Goal: Transaction & Acquisition: Purchase product/service

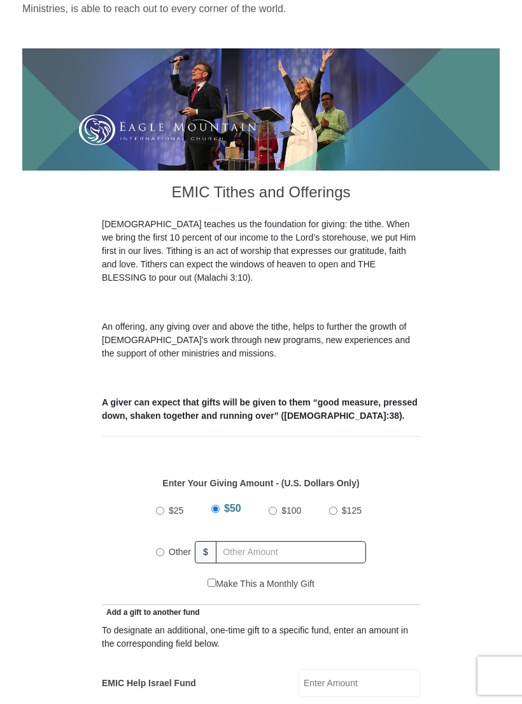
scroll to position [144, 0]
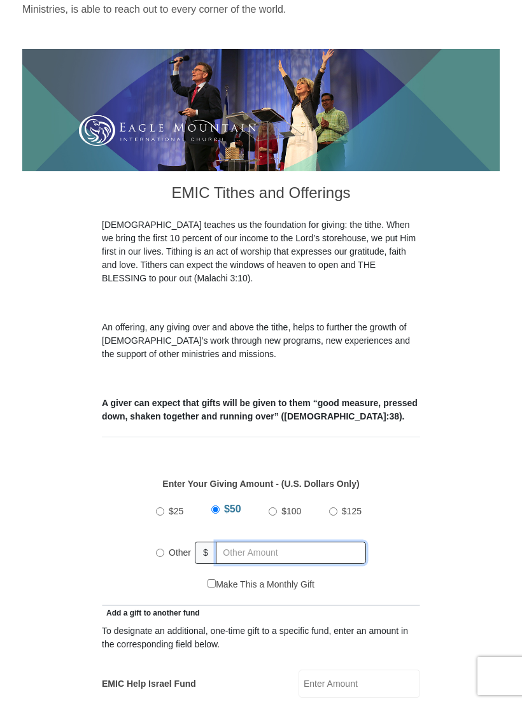
click at [246, 541] on input "text" at bounding box center [291, 552] width 150 height 22
radio input "true"
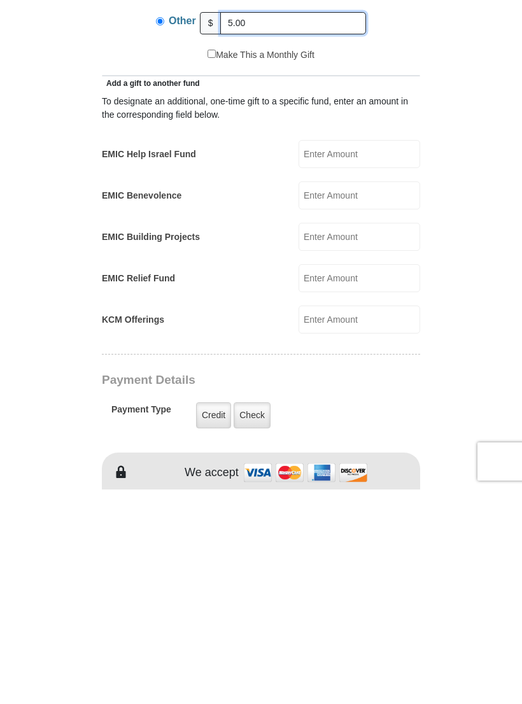
scroll to position [464, 0]
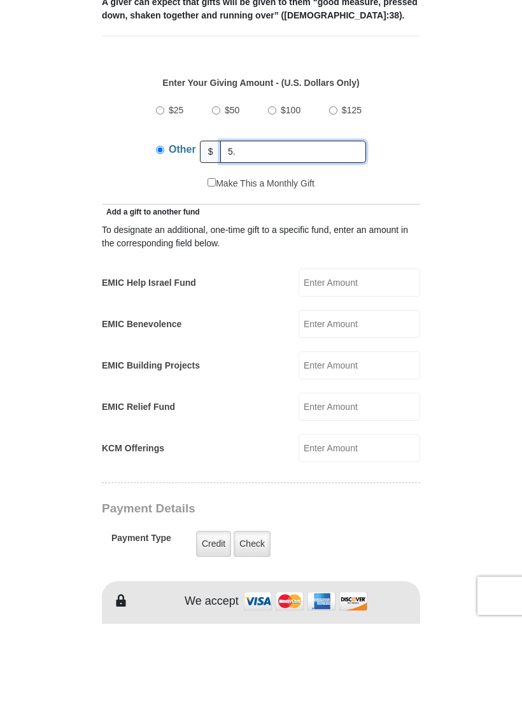
type input "5"
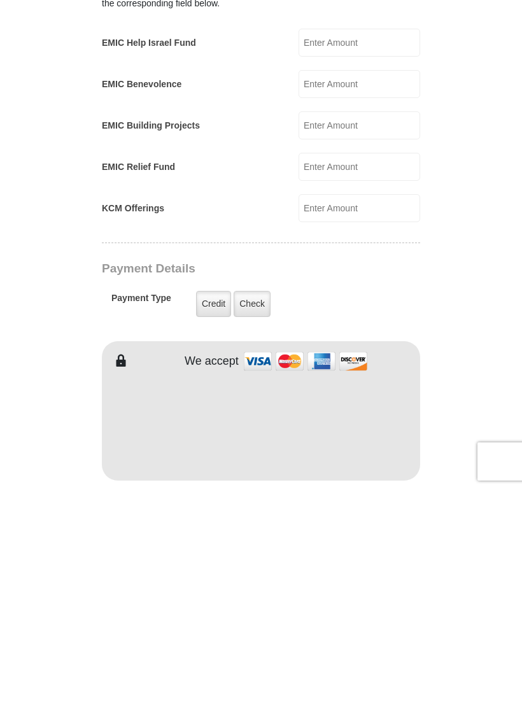
scroll to position [578, 0]
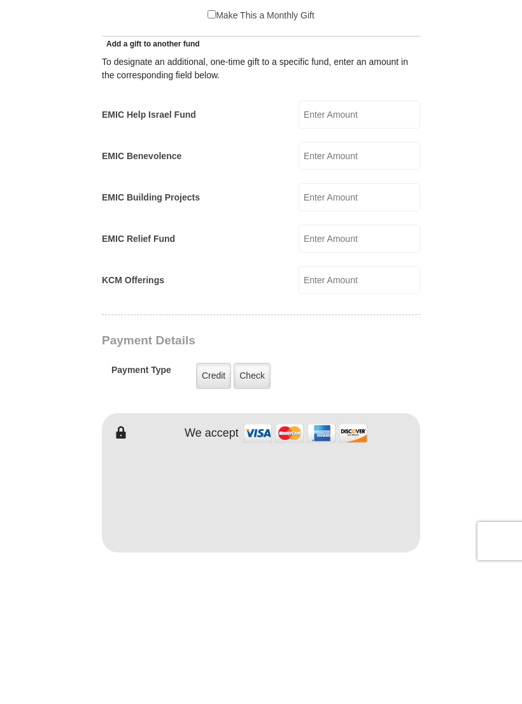
click at [389, 401] on input "KCM Offerings" at bounding box center [359, 415] width 122 height 28
type input "5"
click at [382, 318] on input "EMIC Building Projects" at bounding box center [359, 332] width 122 height 28
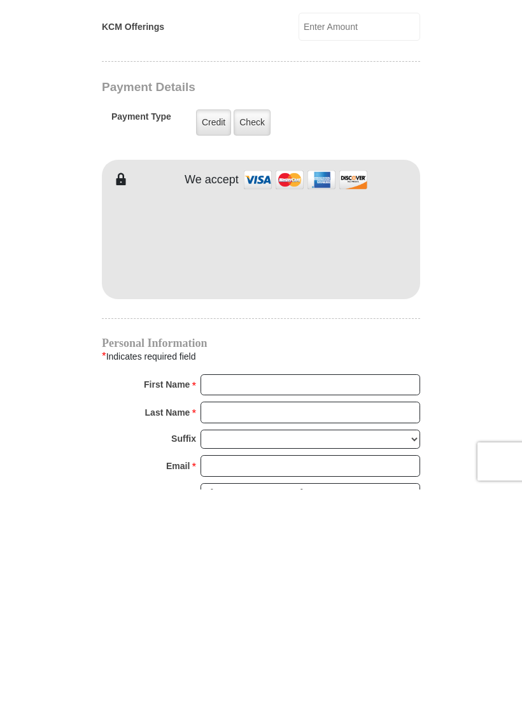
scroll to position [766, 0]
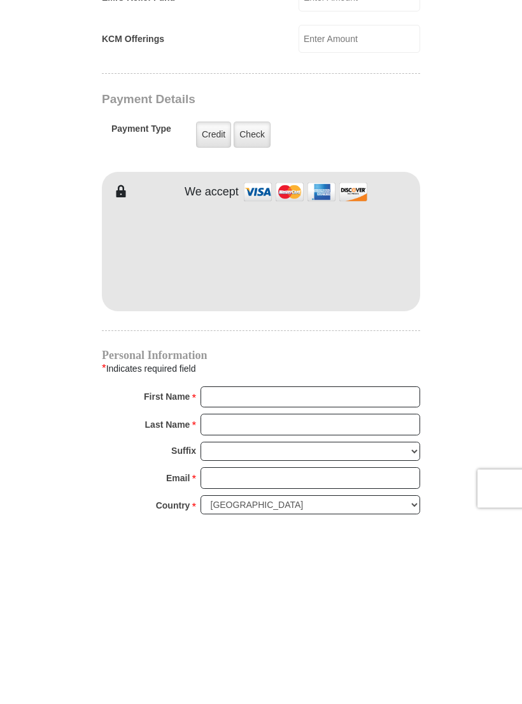
type input "5.00"
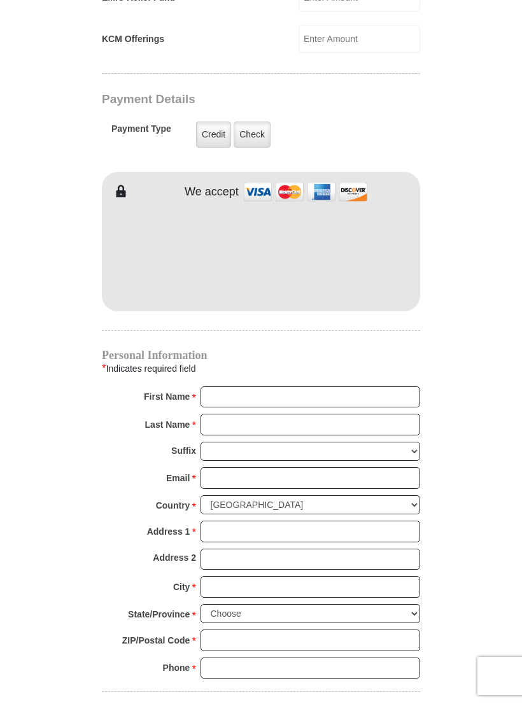
scroll to position [953, 0]
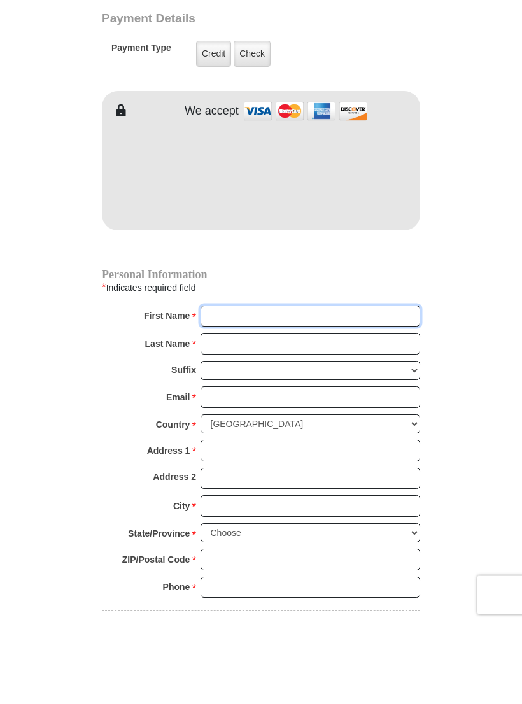
click at [386, 387] on input "First Name *" at bounding box center [310, 398] width 220 height 22
type input "[PERSON_NAME]"
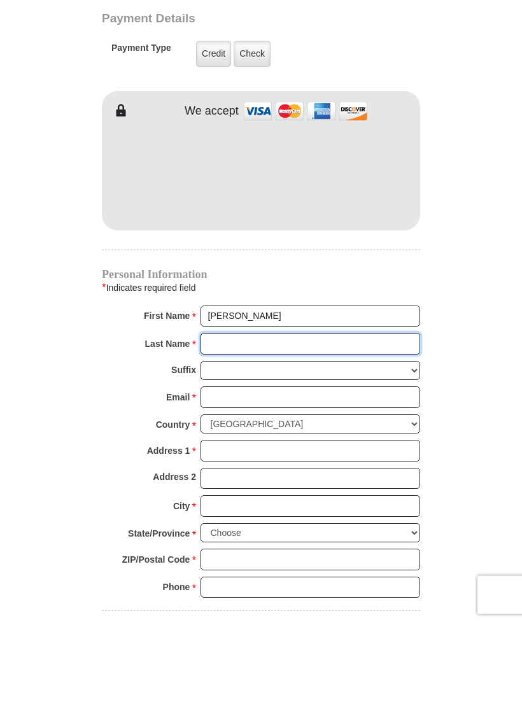
click at [311, 414] on input "Last Name *" at bounding box center [310, 425] width 220 height 22
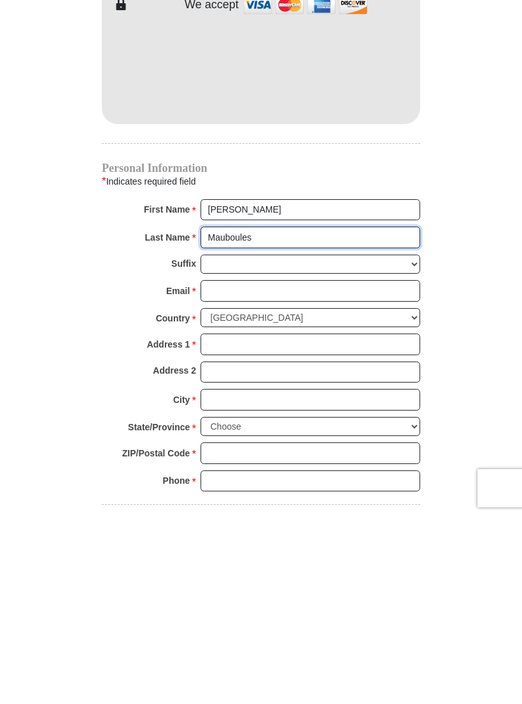
type input "Mauboules"
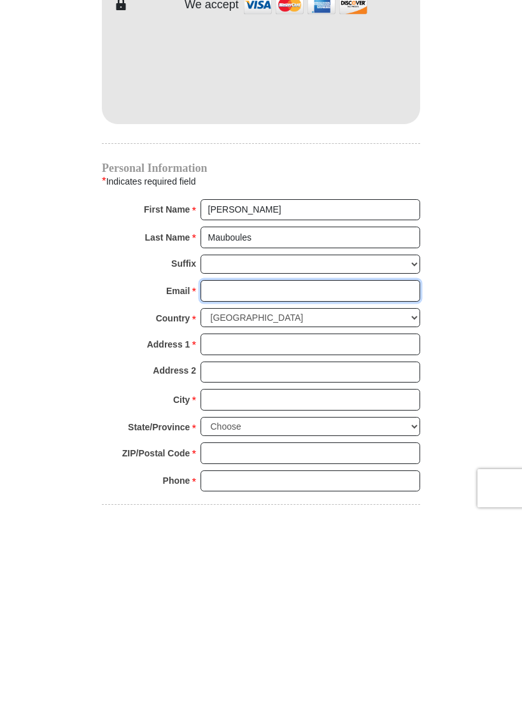
click at [366, 468] on input "Email *" at bounding box center [310, 479] width 220 height 22
click at [271, 468] on input "[DOMAIN_NAME]" at bounding box center [310, 479] width 220 height 22
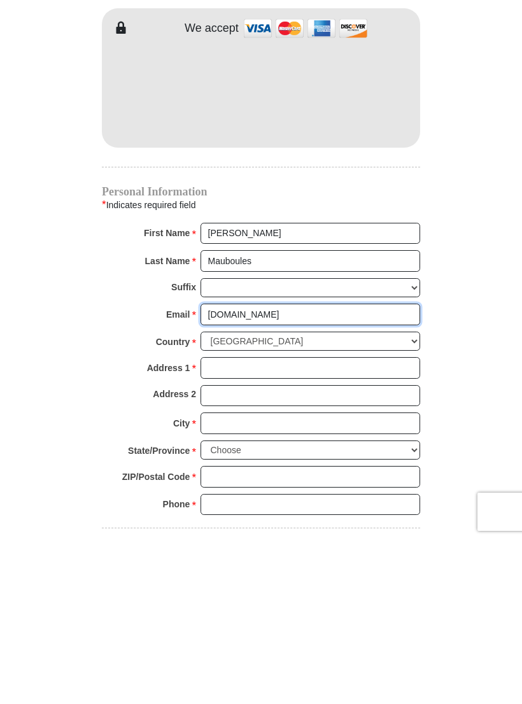
click at [265, 468] on input "[DOMAIN_NAME]" at bounding box center [310, 479] width 220 height 22
click at [487, 339] on form "[GEOGRAPHIC_DATA][DEMOGRAPHIC_DATA] Online Giving Because of gifts like yours, …" at bounding box center [260, 31] width 477 height 1866
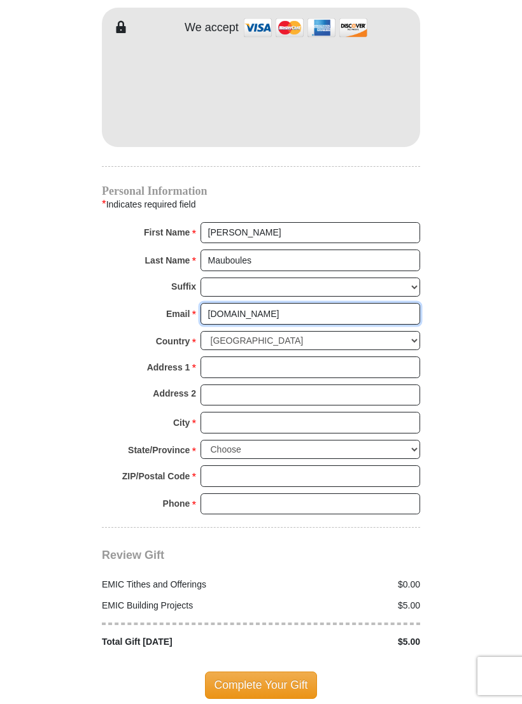
click at [293, 303] on input "[DOMAIN_NAME]" at bounding box center [310, 314] width 220 height 22
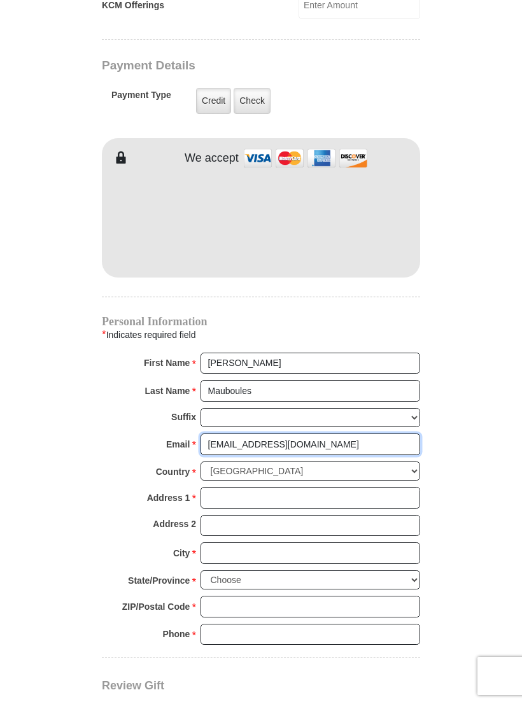
scroll to position [987, 0]
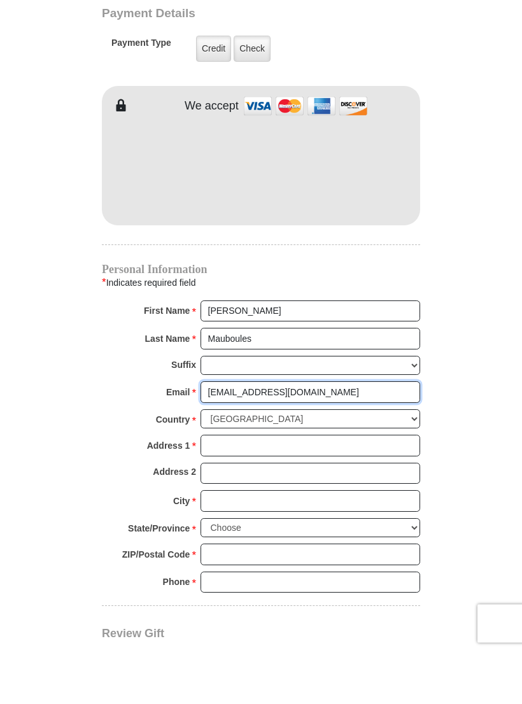
type input "[EMAIL_ADDRESS][DOMAIN_NAME]"
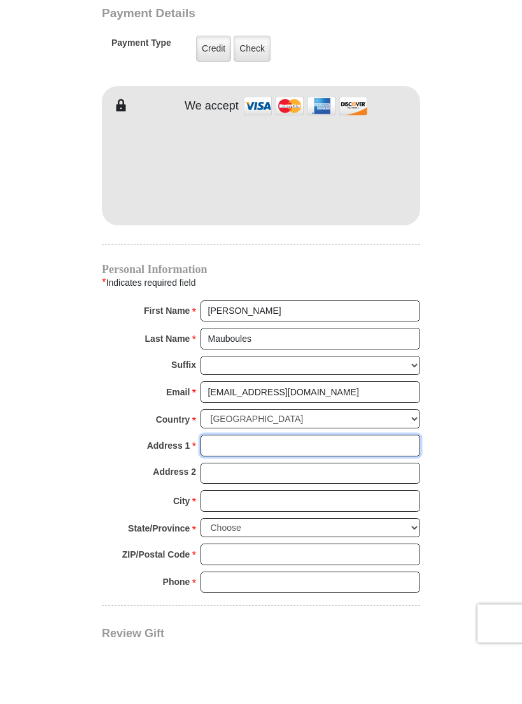
click at [216, 487] on input "Address 1 *" at bounding box center [310, 498] width 220 height 22
type input "28312 Halcyon ct"
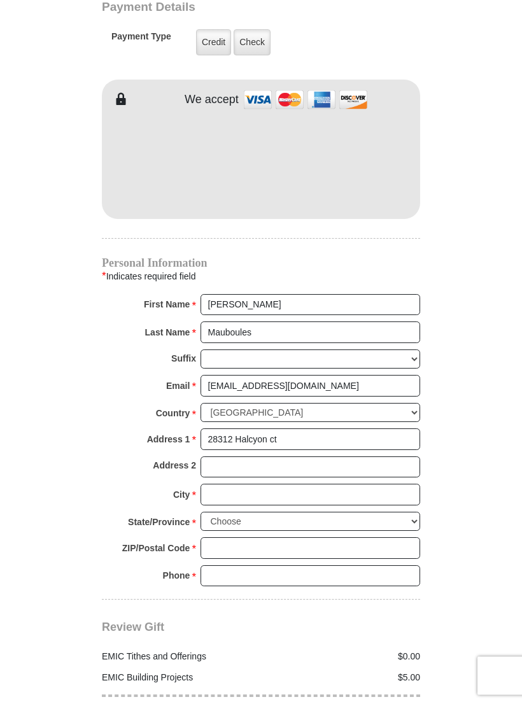
scroll to position [1067, 0]
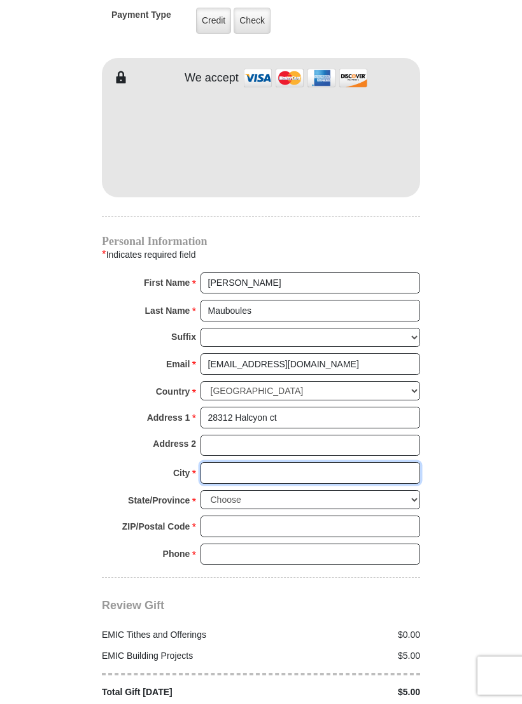
click at [354, 463] on input "City *" at bounding box center [310, 474] width 220 height 22
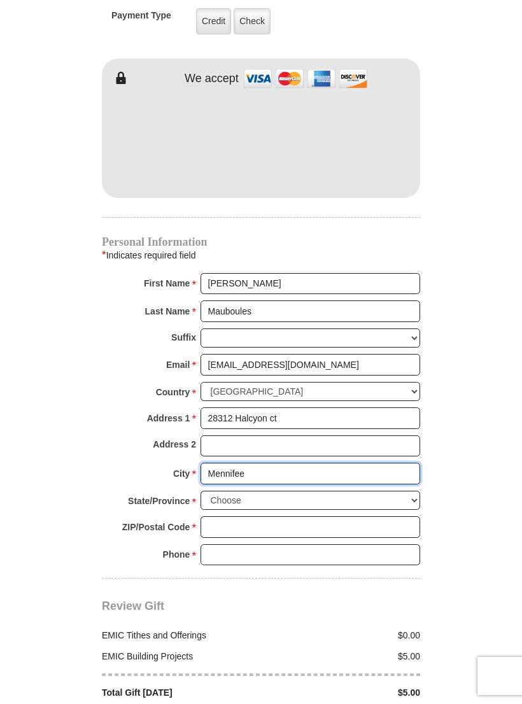
type input "Mennifee"
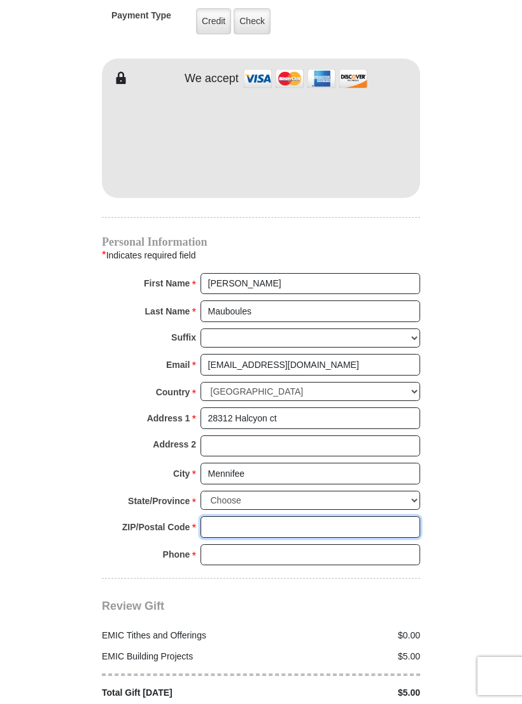
click at [347, 516] on input "ZIP/Postal Code *" at bounding box center [310, 527] width 220 height 22
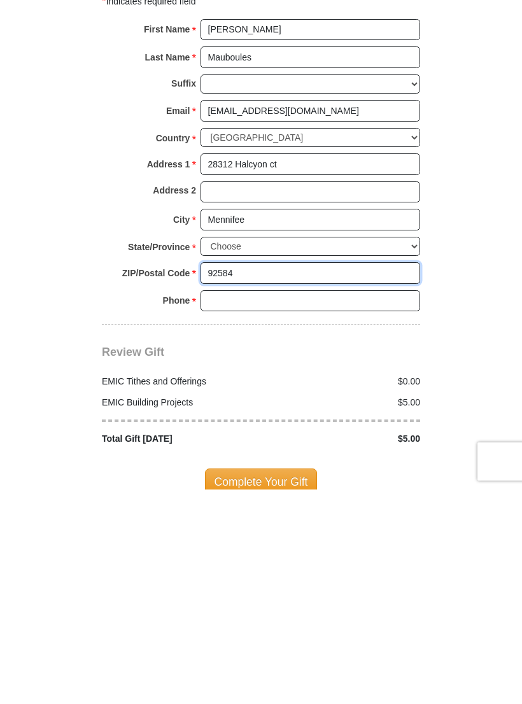
scroll to position [1120, 0]
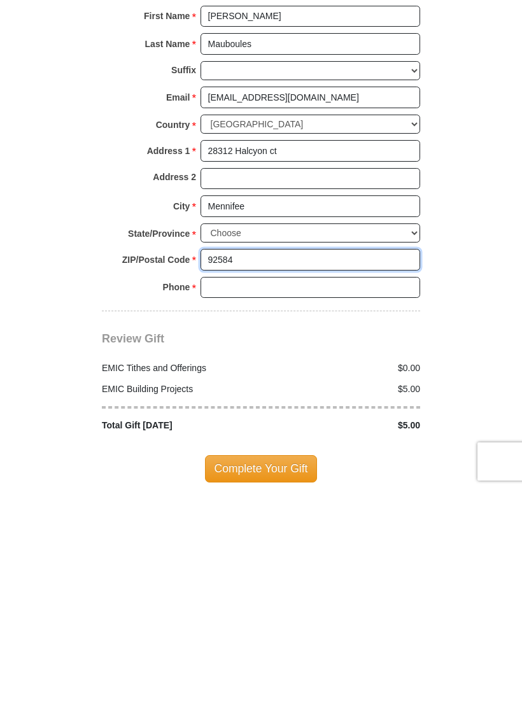
type input "92584"
click at [398, 491] on input "Phone * *" at bounding box center [310, 502] width 220 height 22
click at [330, 491] on input "903-4" at bounding box center [310, 502] width 220 height 22
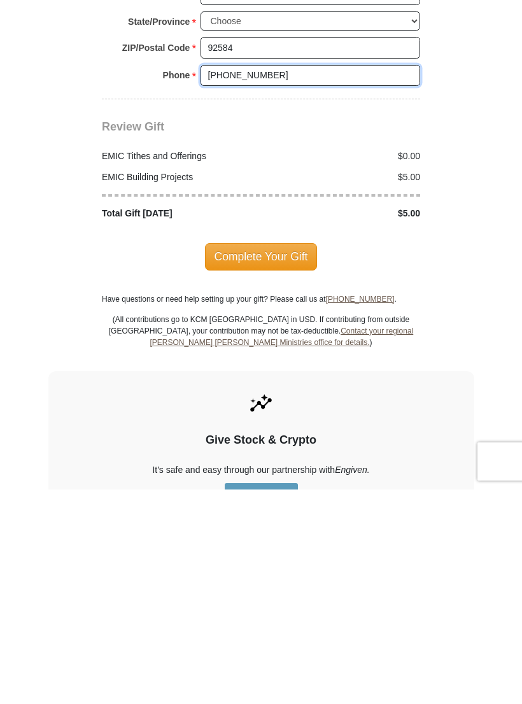
scroll to position [1332, 0]
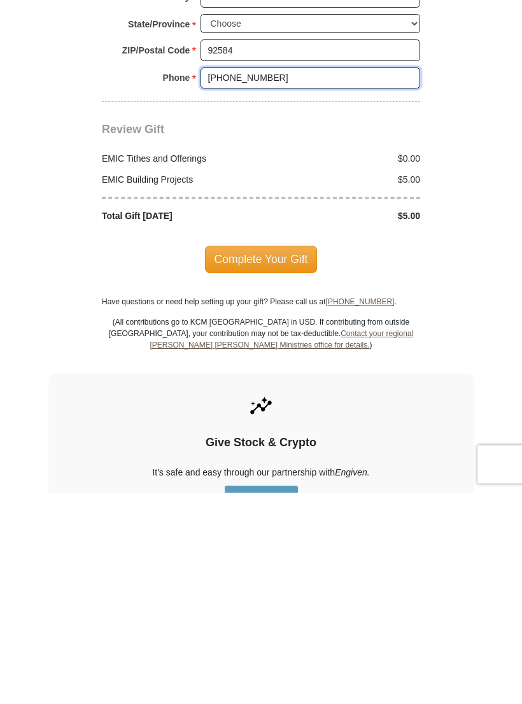
type input "[PHONE_NUMBER]"
click at [304, 457] on span "Complete Your Gift" at bounding box center [261, 470] width 113 height 27
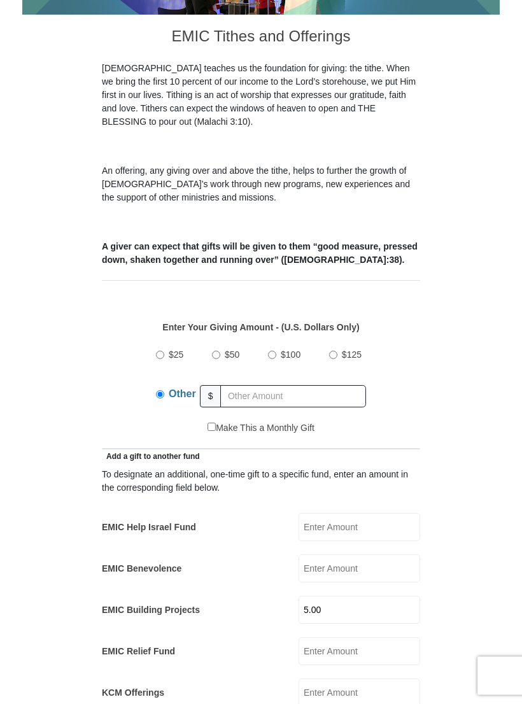
scroll to position [0, 0]
